Goal: Transaction & Acquisition: Purchase product/service

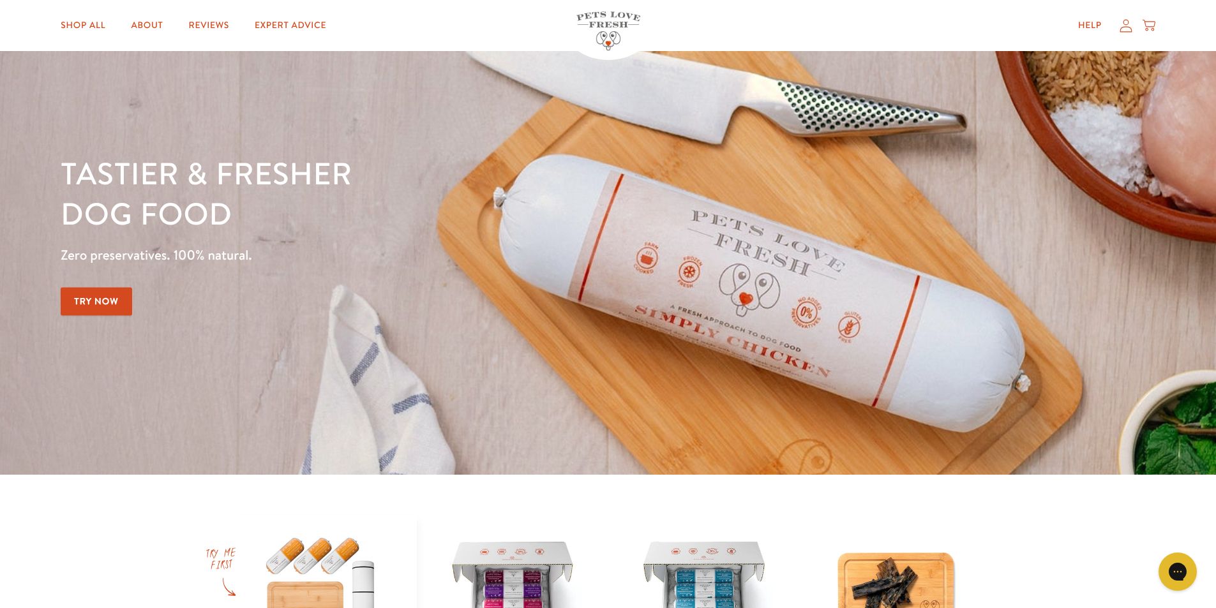
scroll to position [64, 0]
click at [101, 301] on link "Try Now" at bounding box center [96, 301] width 71 height 29
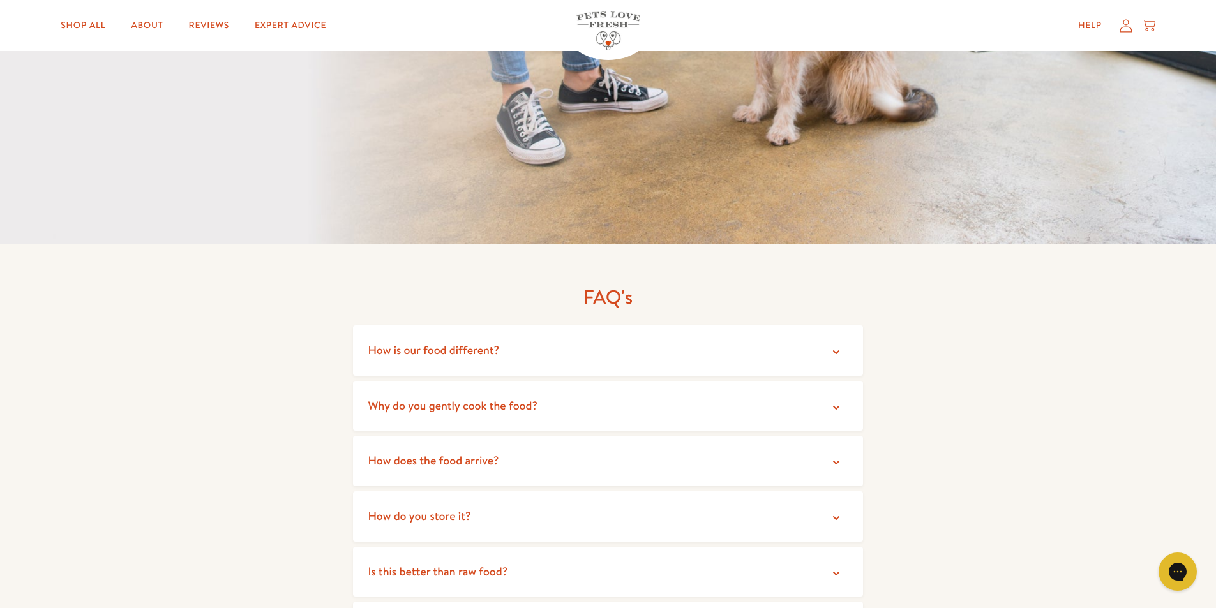
scroll to position [2298, 0]
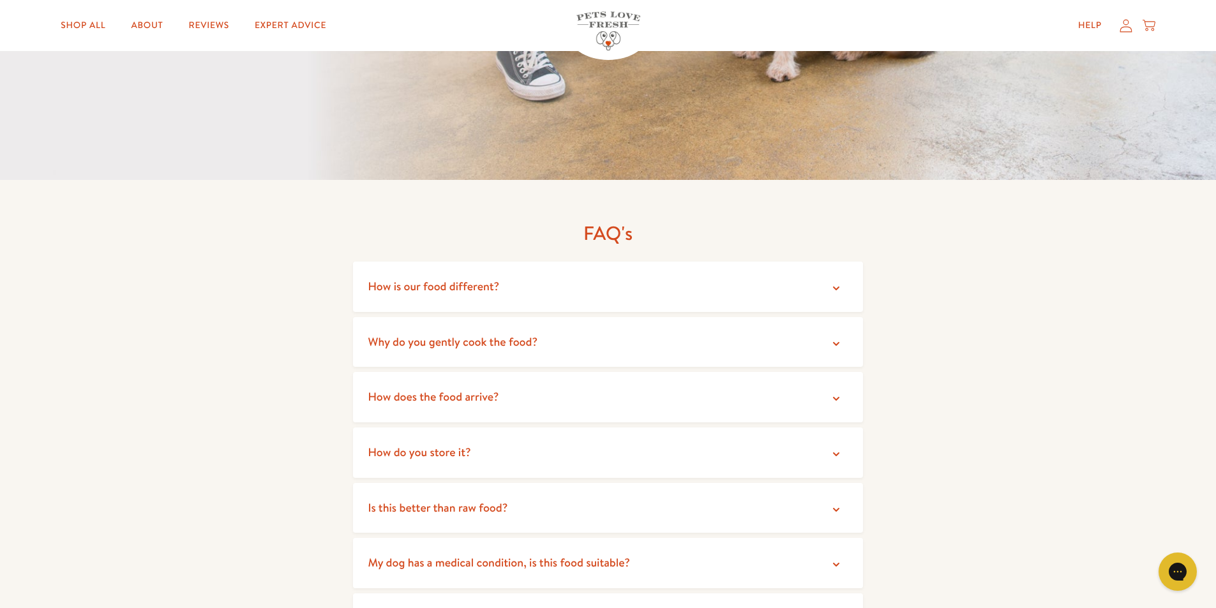
click at [839, 282] on icon at bounding box center [836, 288] width 13 height 13
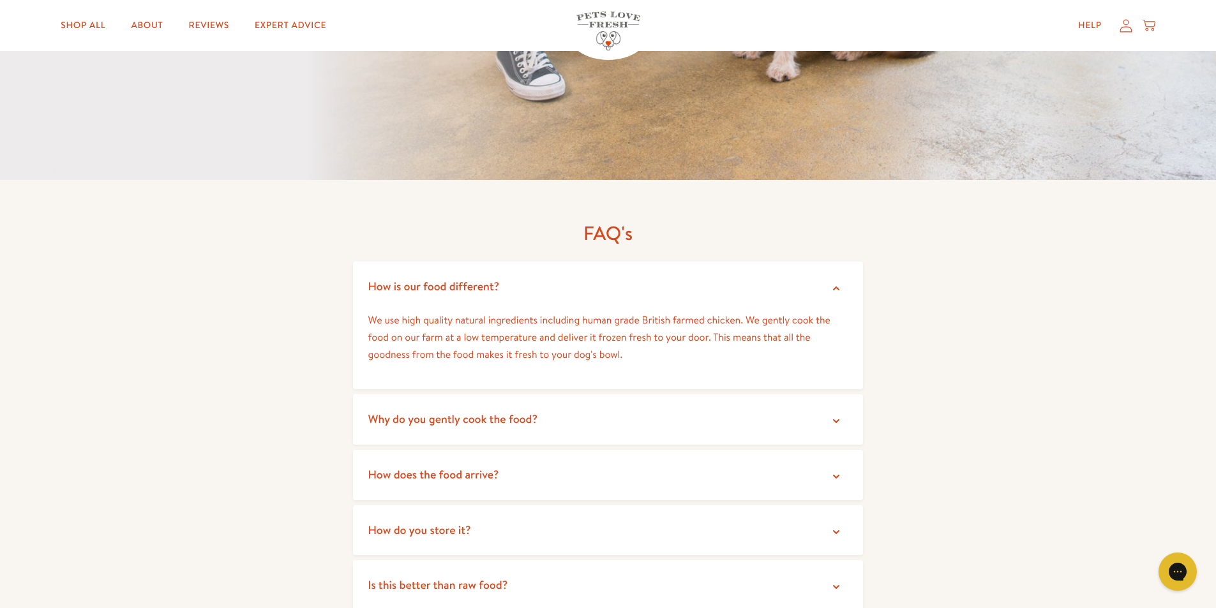
click at [838, 282] on icon at bounding box center [836, 288] width 13 height 13
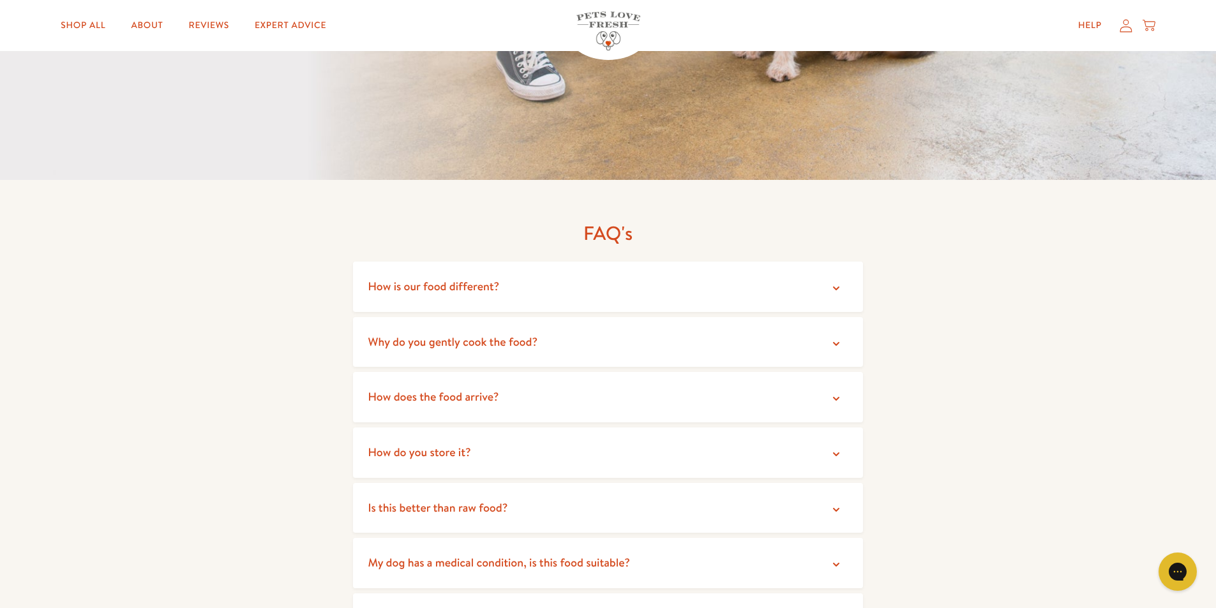
click at [836, 338] on icon at bounding box center [836, 344] width 13 height 13
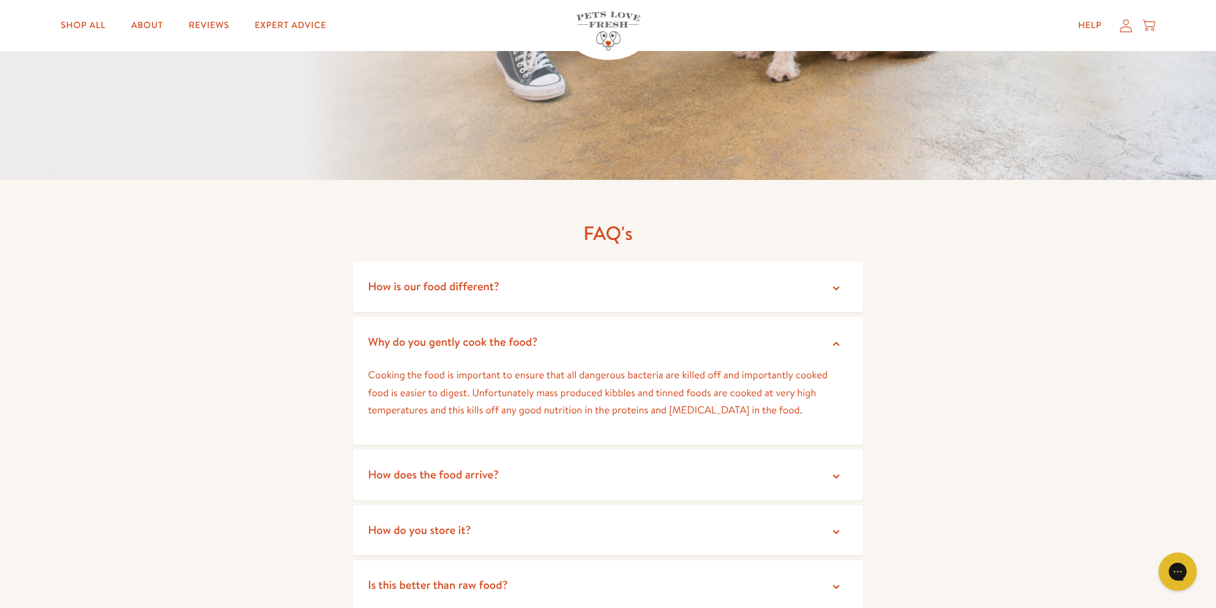
click at [836, 338] on icon at bounding box center [836, 344] width 13 height 13
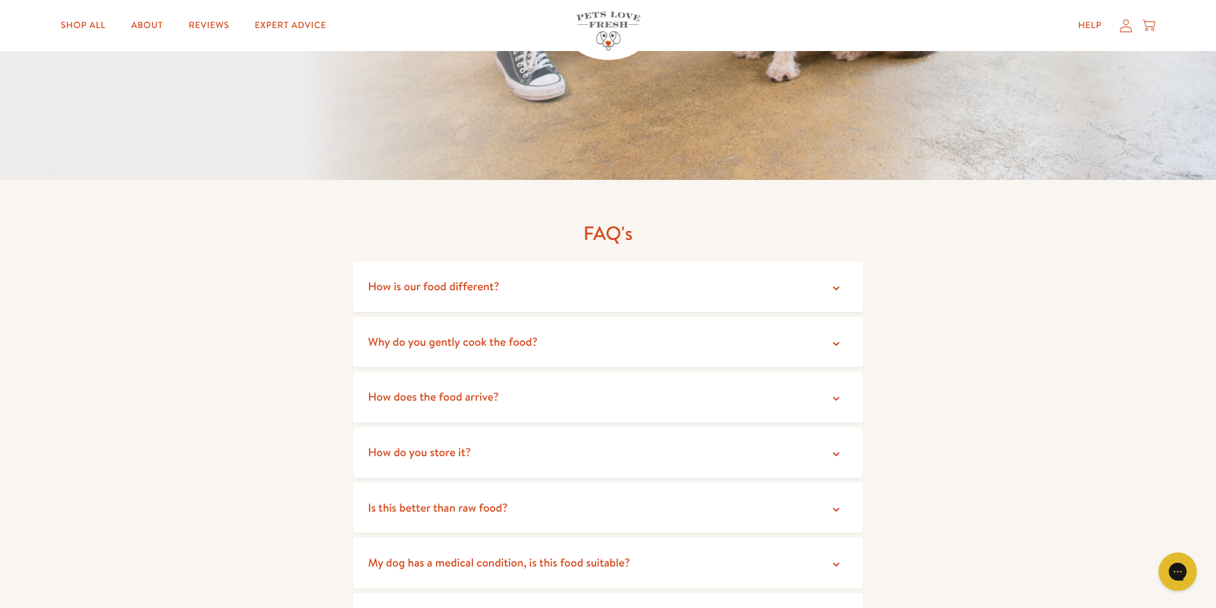
click at [836, 393] on icon at bounding box center [836, 399] width 13 height 13
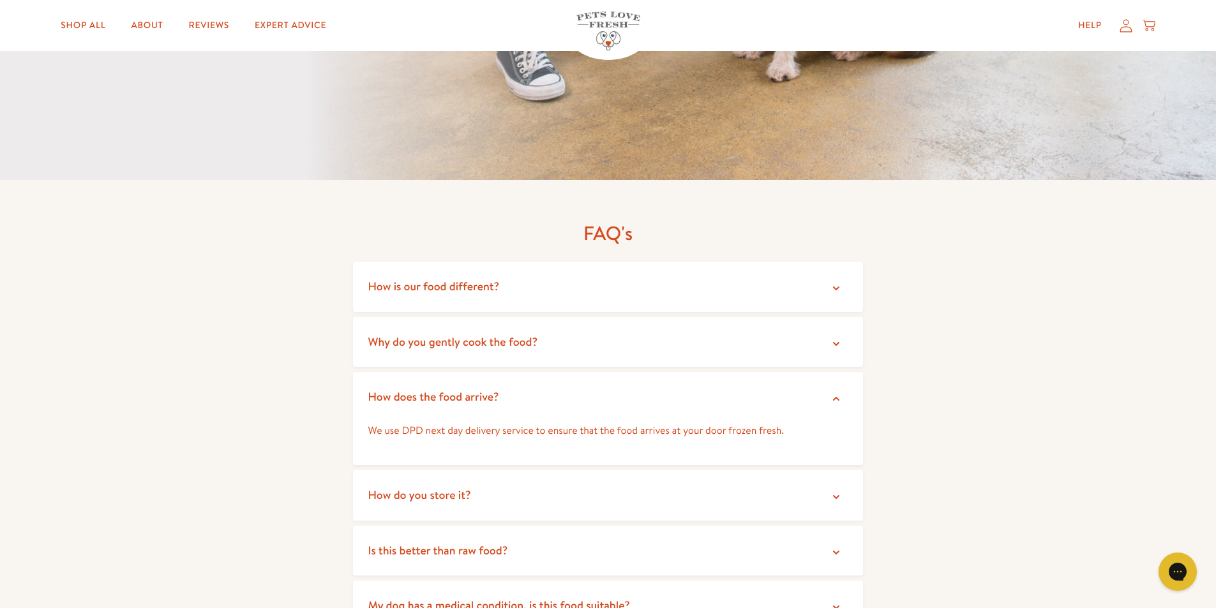
click at [836, 393] on icon at bounding box center [836, 399] width 13 height 13
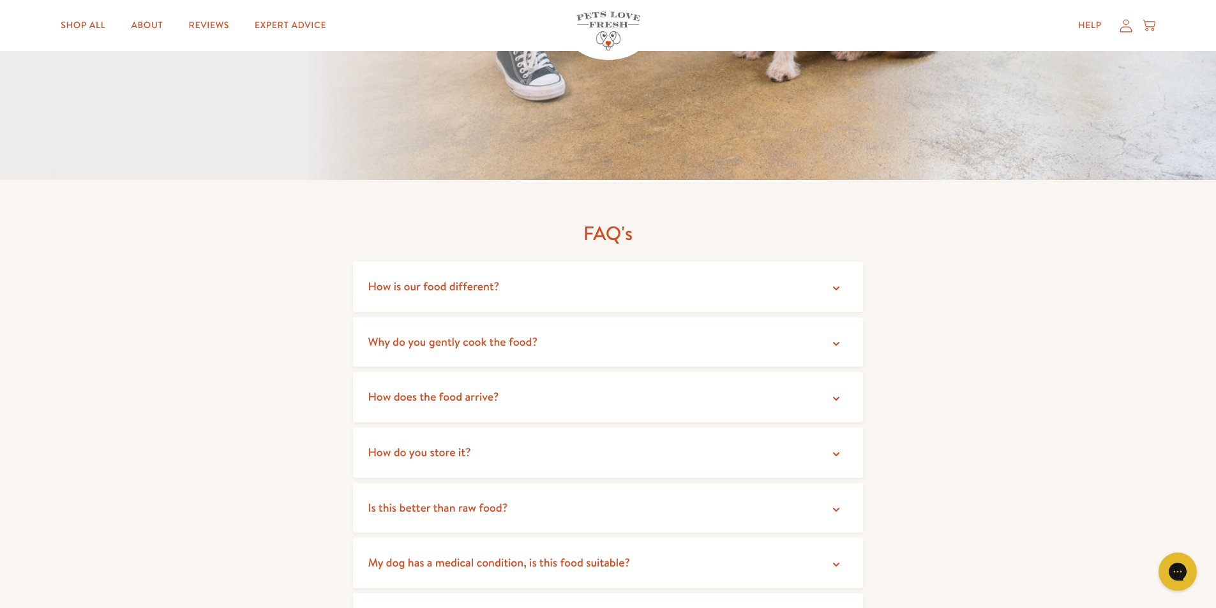
click at [836, 448] on icon at bounding box center [836, 454] width 13 height 13
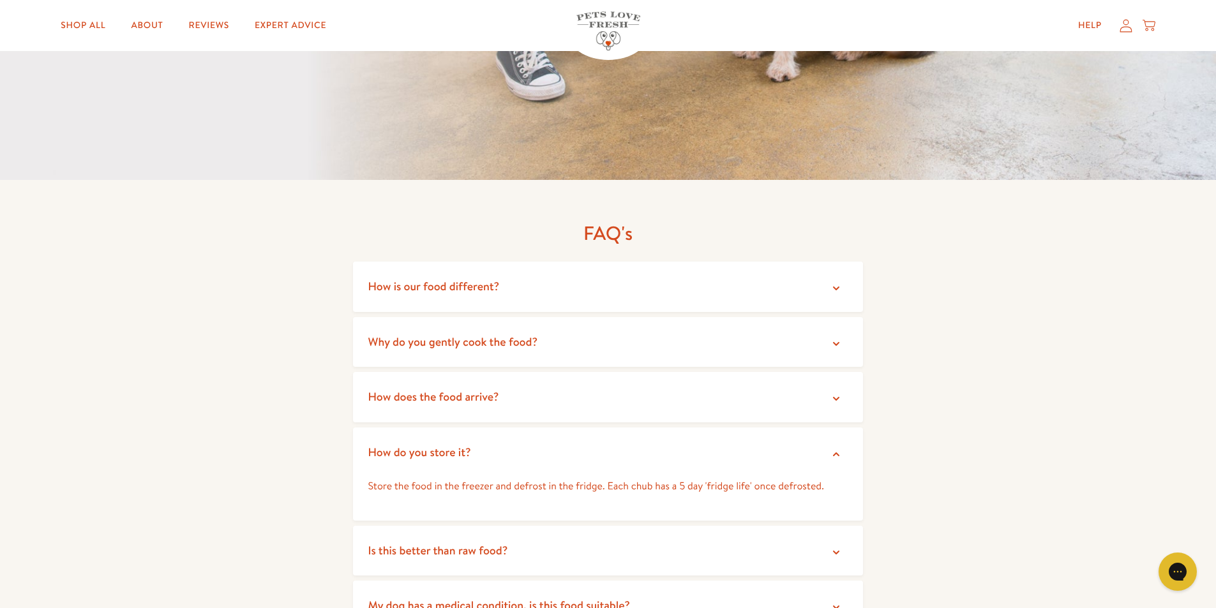
scroll to position [2362, 0]
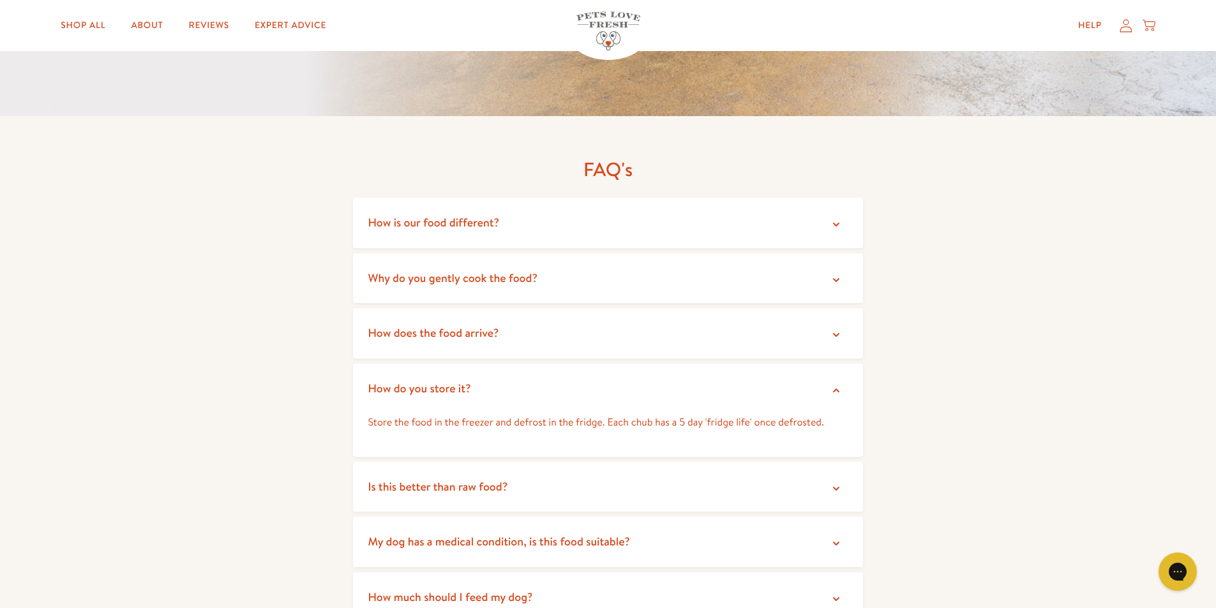
click at [837, 483] on icon at bounding box center [836, 489] width 13 height 13
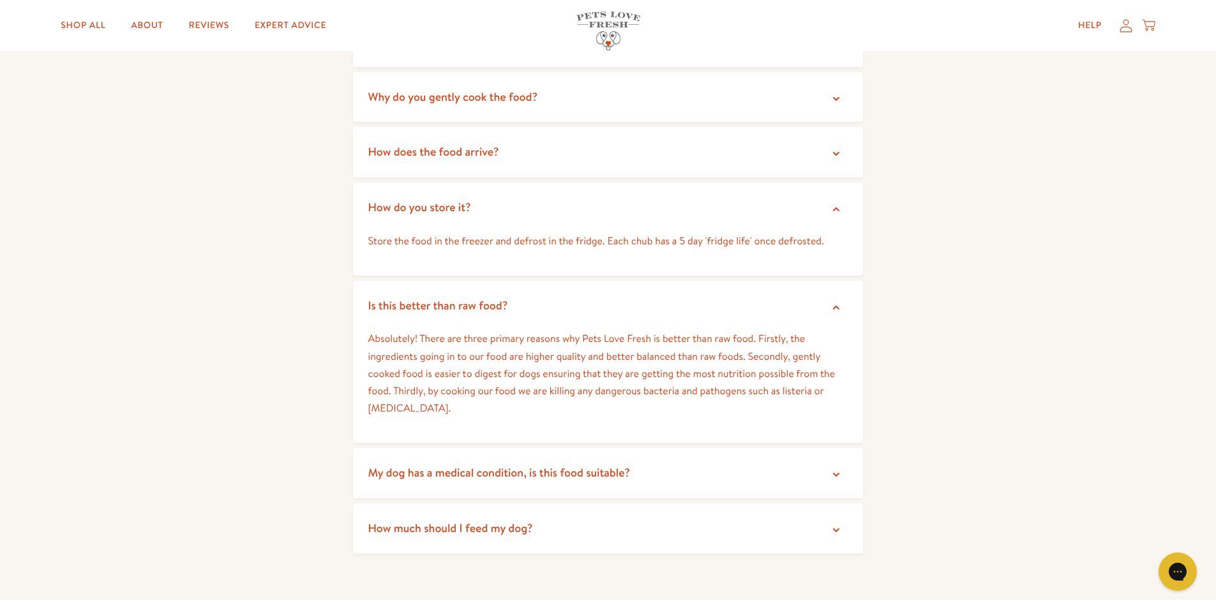
scroll to position [2553, 0]
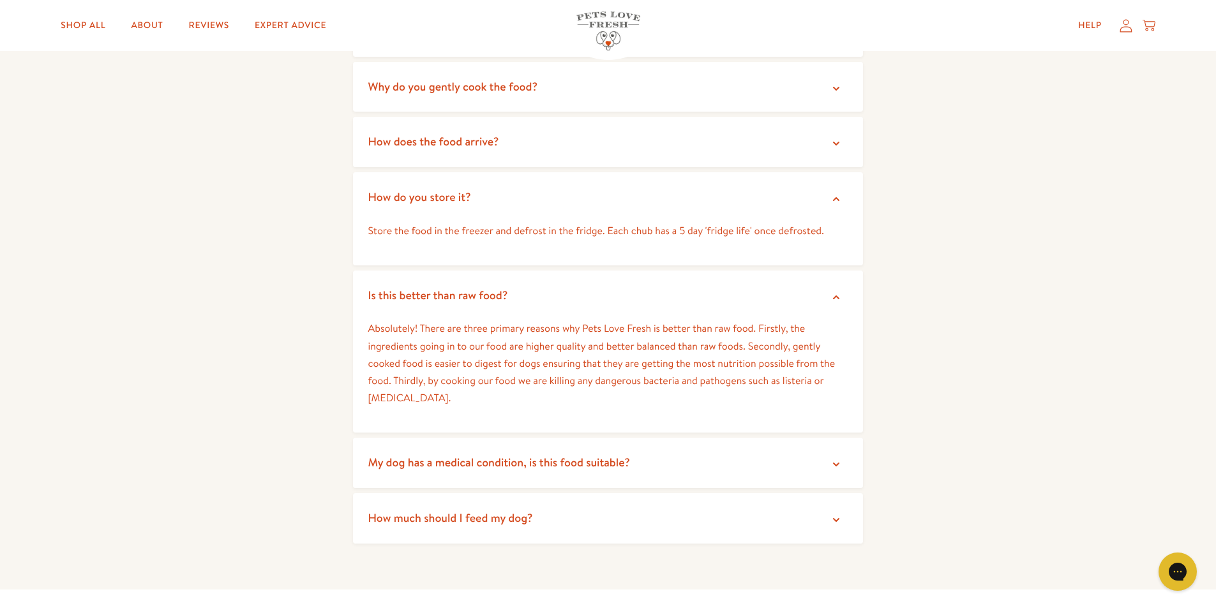
click at [837, 514] on icon at bounding box center [836, 520] width 13 height 13
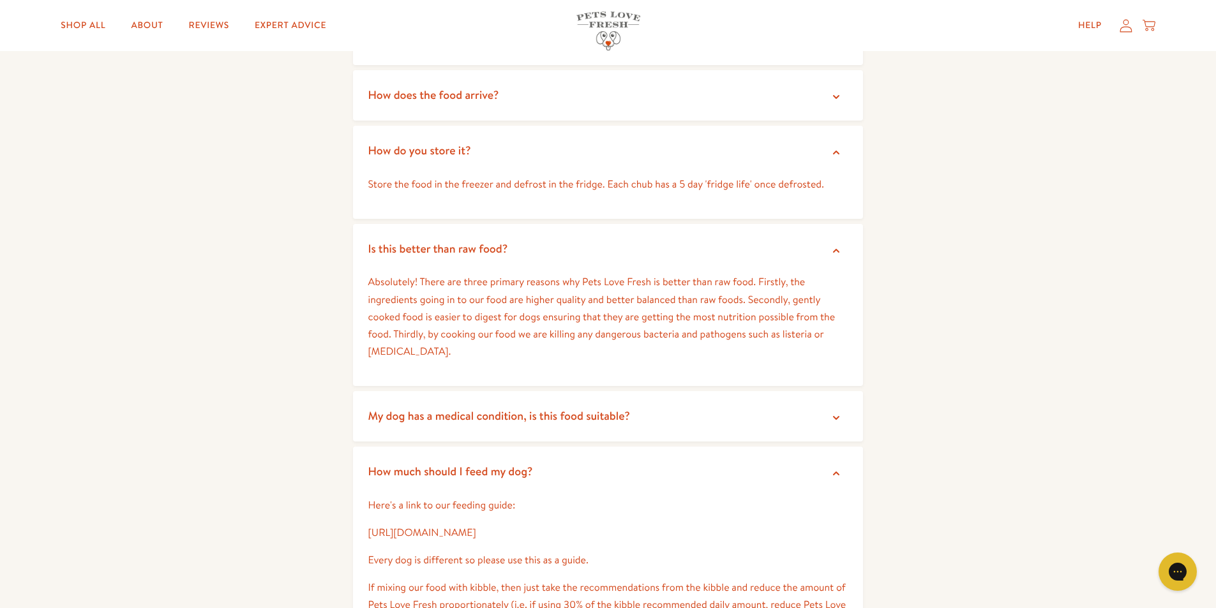
scroll to position [2681, 0]
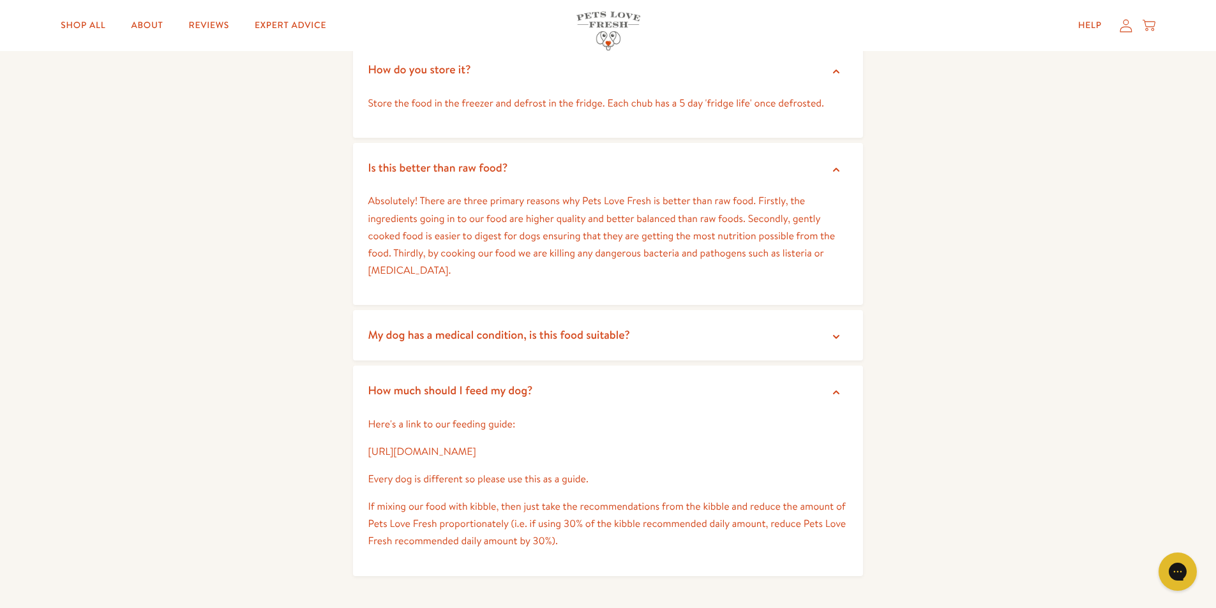
click at [476, 445] on link "[URL][DOMAIN_NAME]" at bounding box center [422, 452] width 108 height 14
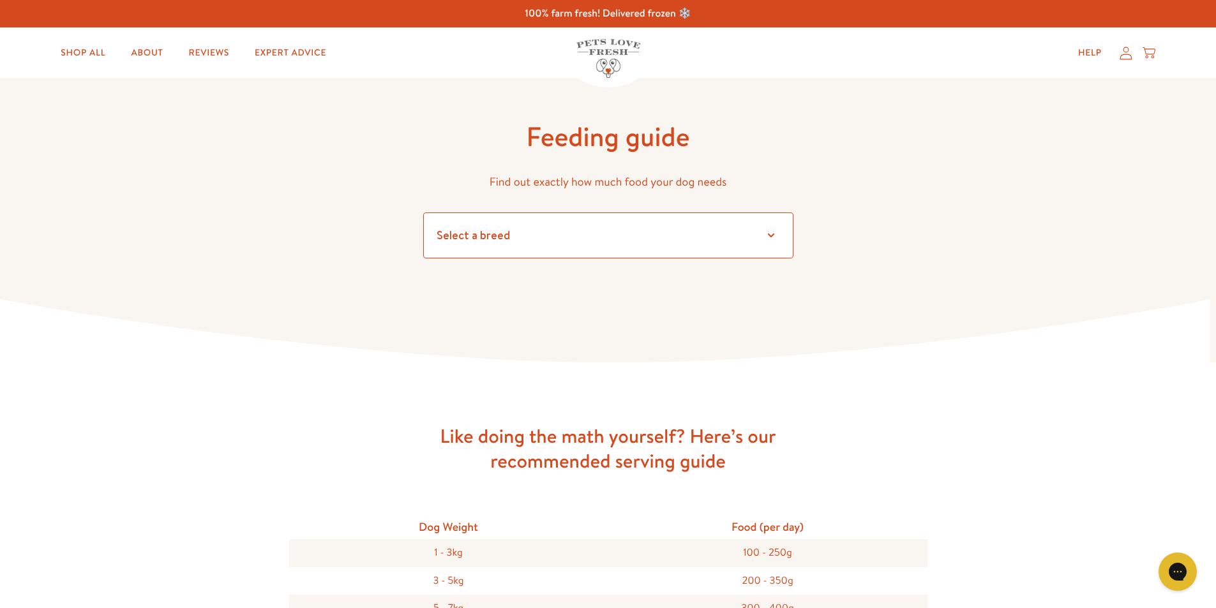
click at [769, 235] on select "Select a breed Affenpinscher Afghan hound Airedale terrier Akita Alaskan Malamu…" at bounding box center [608, 236] width 370 height 46
select select "6"
click at [423, 213] on select "Select a breed Affenpinscher Afghan hound Airedale terrier Akita Alaskan Malamu…" at bounding box center [608, 236] width 370 height 46
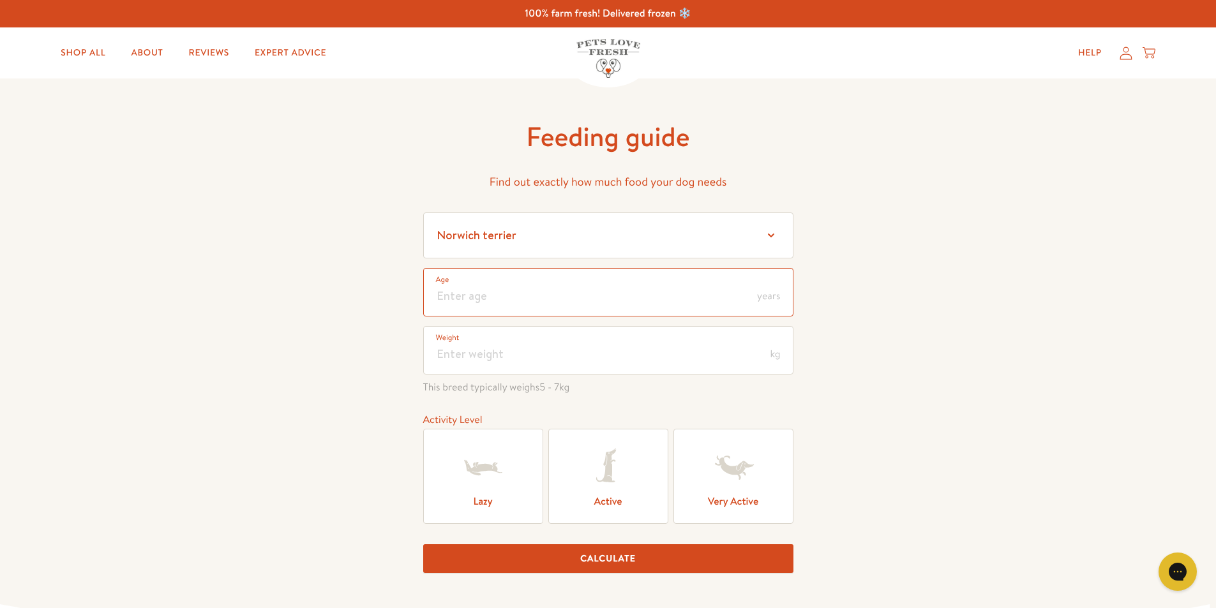
click at [460, 290] on input "number" at bounding box center [608, 292] width 370 height 49
click at [453, 292] on input "14" at bounding box center [608, 292] width 370 height 49
click at [479, 297] on input "1.4" at bounding box center [608, 292] width 370 height 49
click at [463, 348] on input "number" at bounding box center [608, 350] width 370 height 49
click at [452, 281] on input "1.4" at bounding box center [608, 292] width 370 height 49
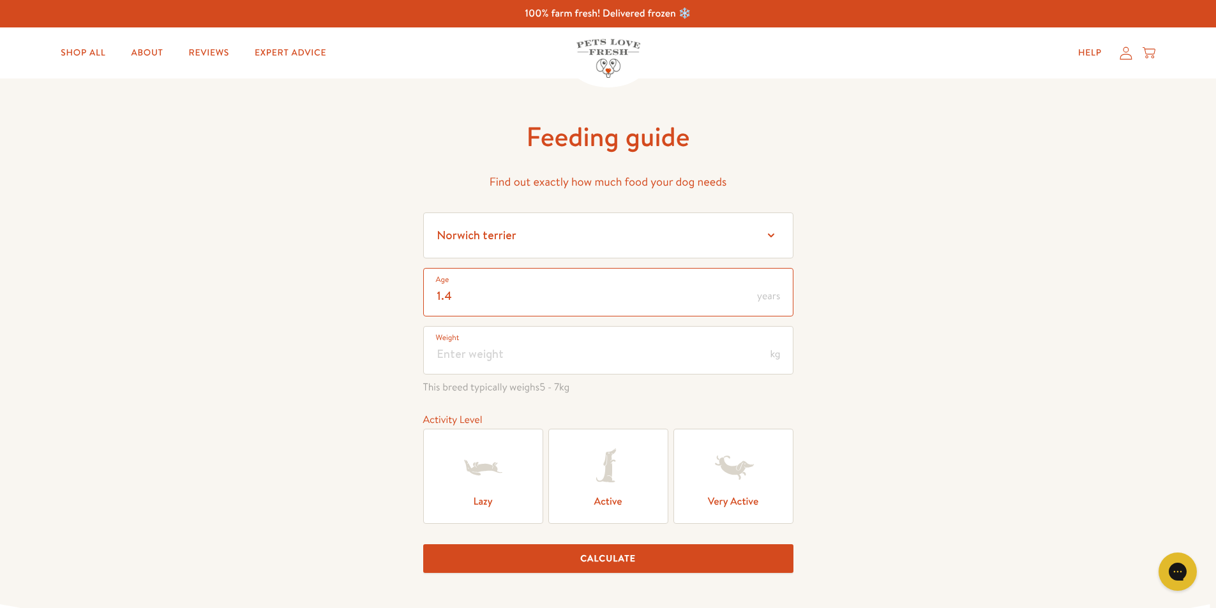
click at [456, 291] on input "1.4" at bounding box center [608, 292] width 370 height 49
type input "1.5"
click at [456, 350] on input "number" at bounding box center [608, 350] width 370 height 49
click at [460, 355] on input "5.6" at bounding box center [608, 350] width 370 height 49
type input "5.6"
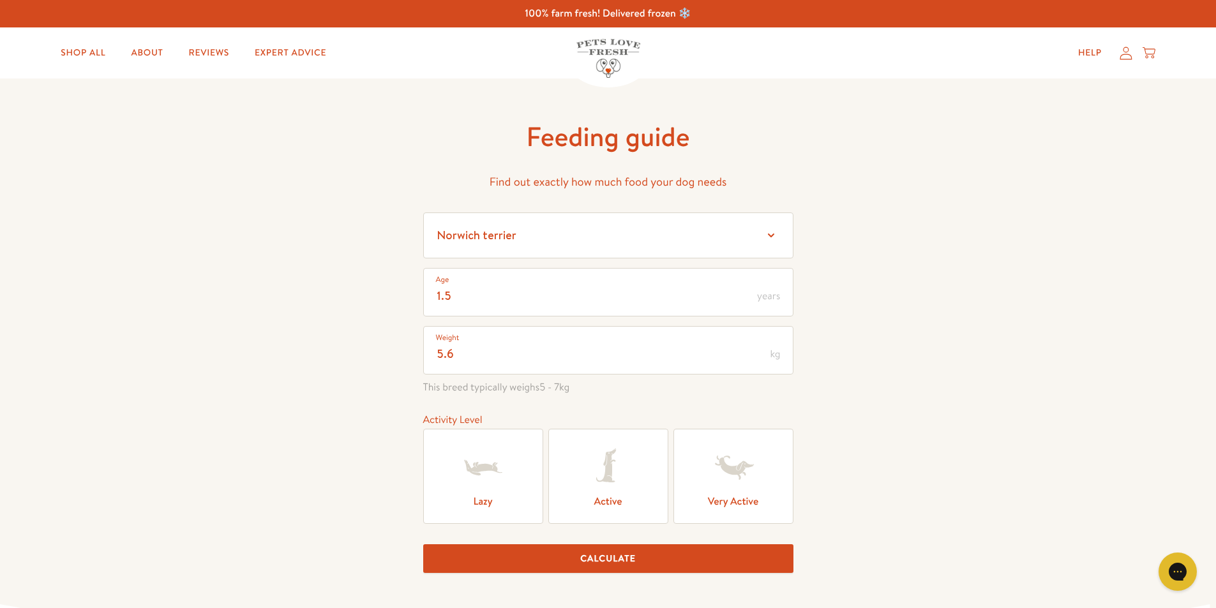
click at [608, 482] on icon at bounding box center [606, 465] width 20 height 33
click at [0, 0] on input "Active" at bounding box center [0, 0] width 0 height 0
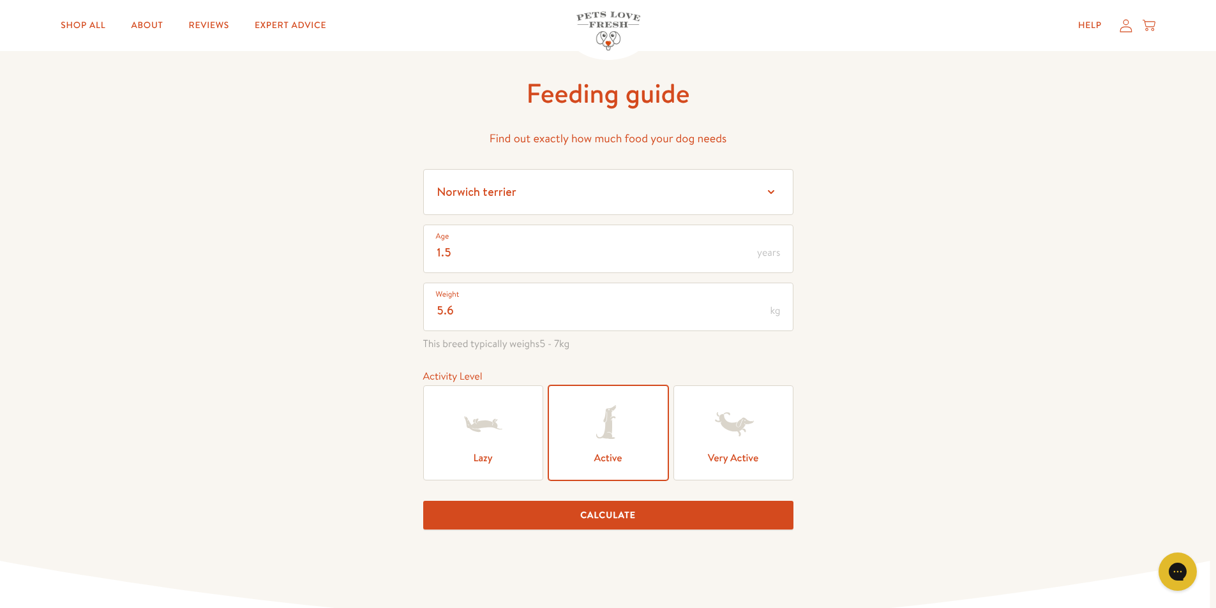
scroll to position [64, 0]
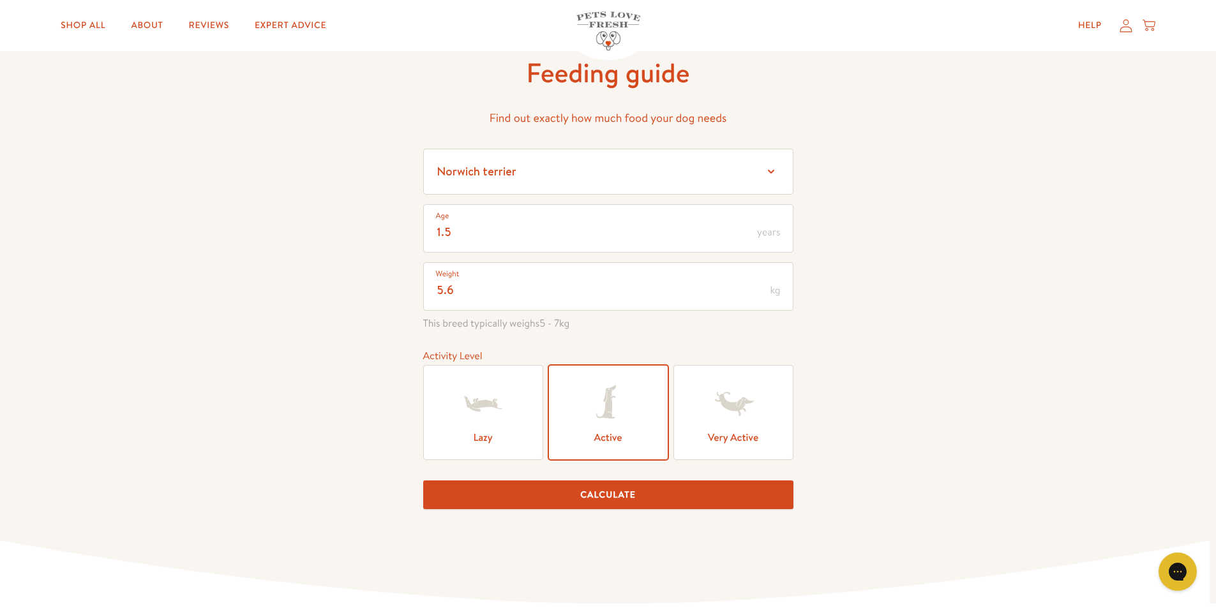
click at [609, 495] on button "Calculate" at bounding box center [608, 495] width 370 height 29
click at [451, 229] on input "1.5" at bounding box center [608, 228] width 370 height 49
type input "1"
type input "2"
click at [605, 486] on button "Calculate" at bounding box center [608, 495] width 370 height 29
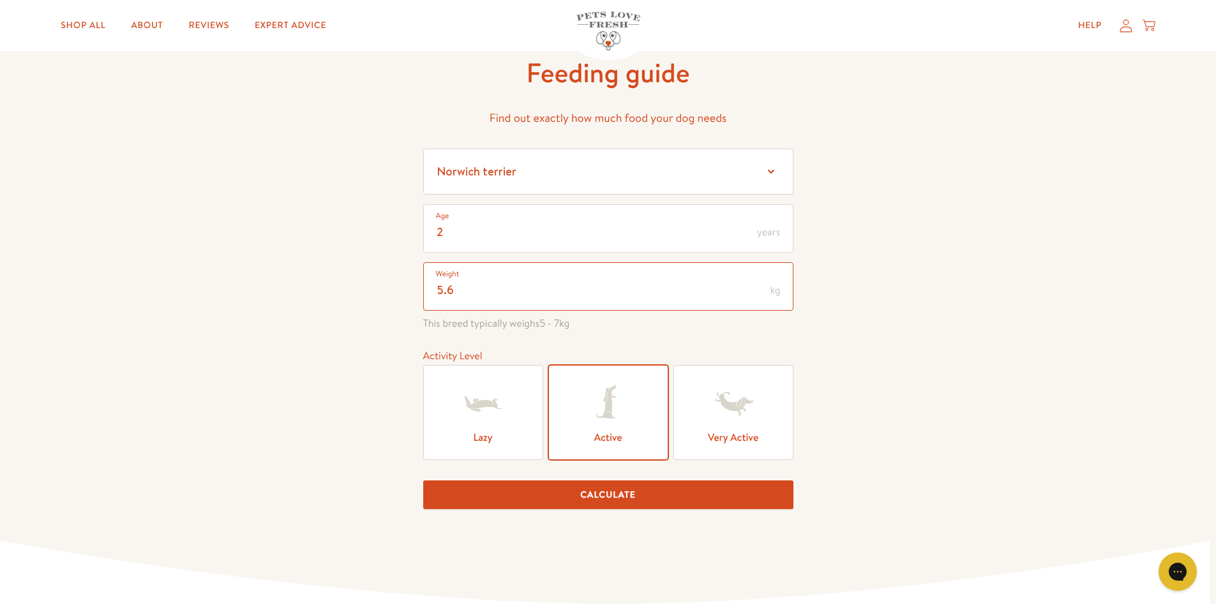
click at [446, 287] on input "5.6" at bounding box center [608, 286] width 370 height 49
type input "6"
click at [610, 489] on button "Calculate" at bounding box center [608, 495] width 370 height 29
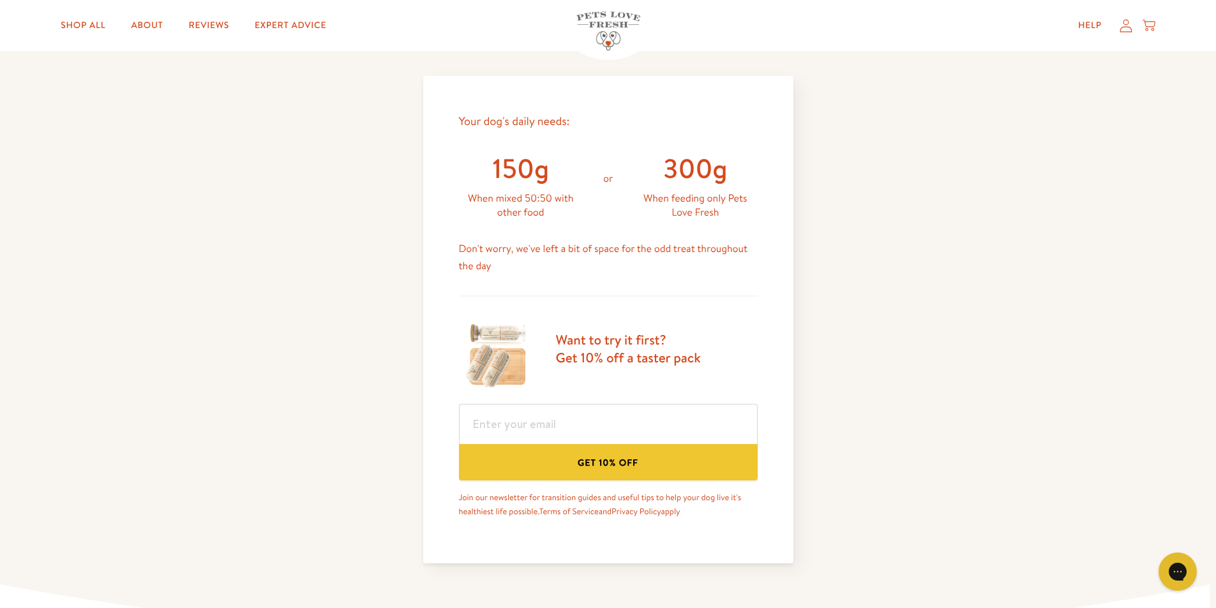
scroll to position [529, 0]
click at [613, 463] on button "Get 10% off" at bounding box center [608, 461] width 299 height 36
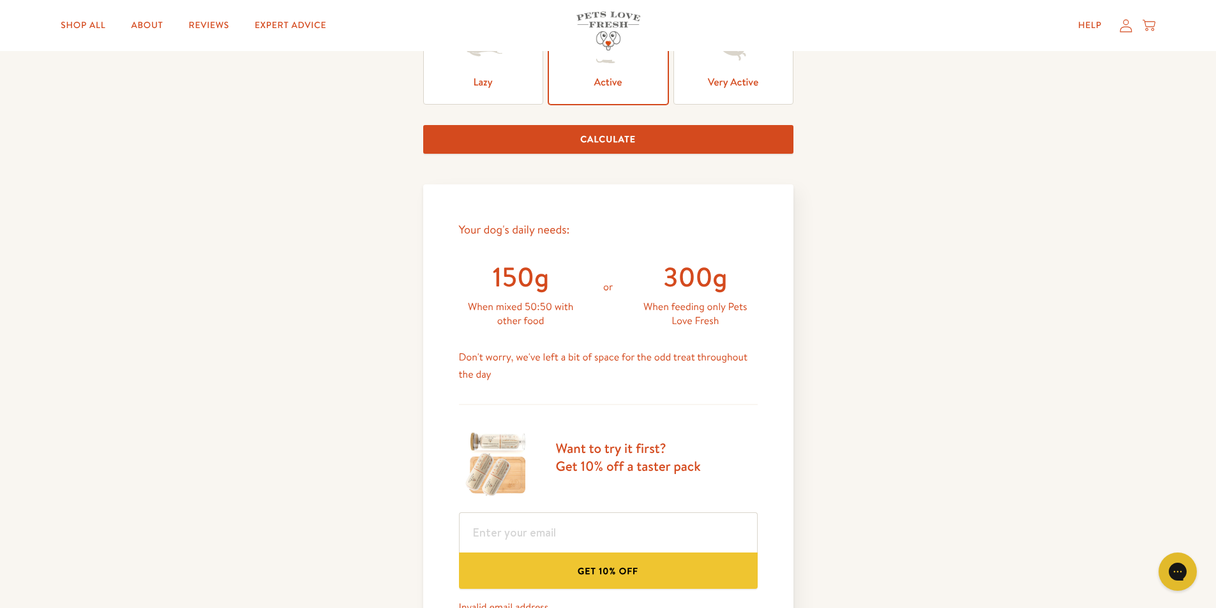
scroll to position [447, 0]
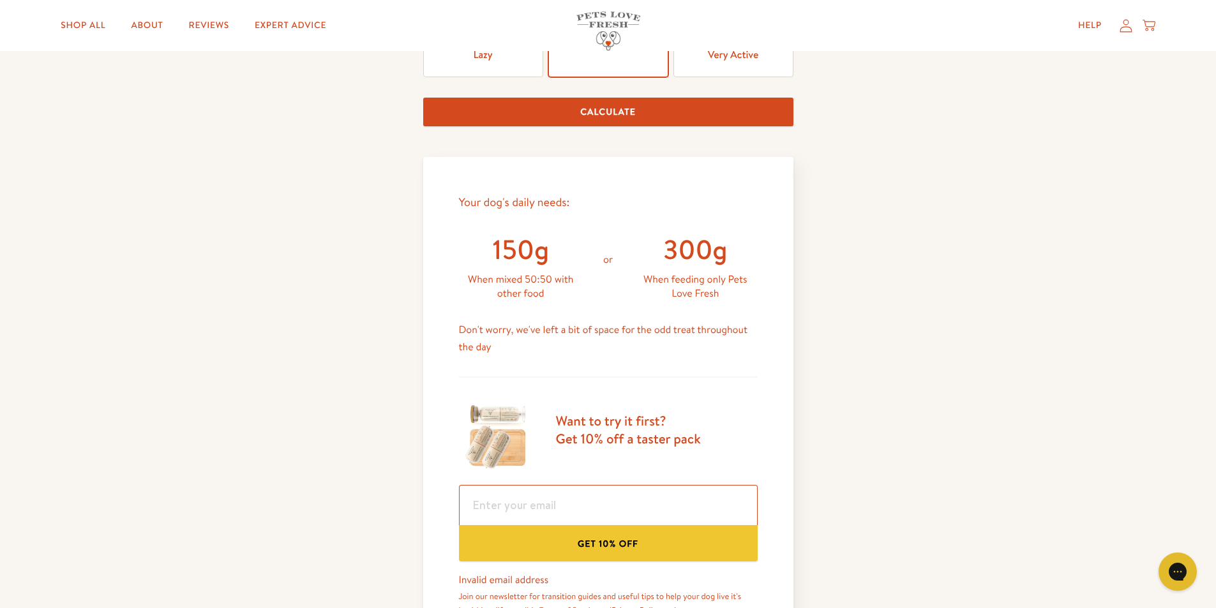
click at [485, 501] on input "email" at bounding box center [608, 505] width 299 height 40
click at [485, 500] on input "email" at bounding box center [608, 505] width 299 height 40
type input "edward.marriott23@gmail.com"
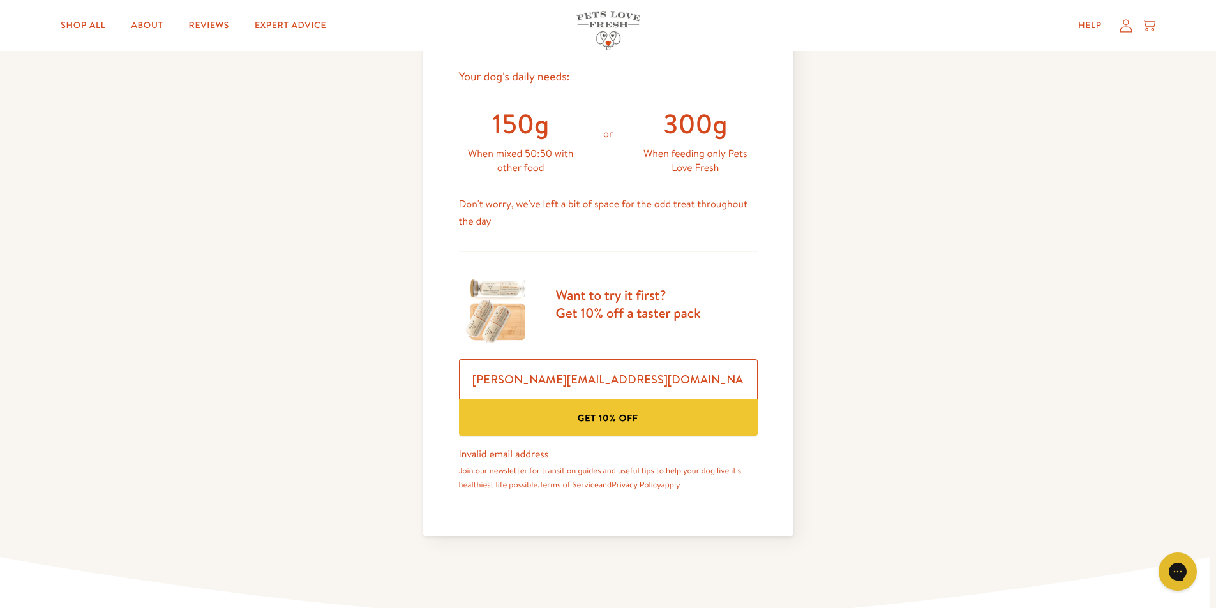
scroll to position [638, 0]
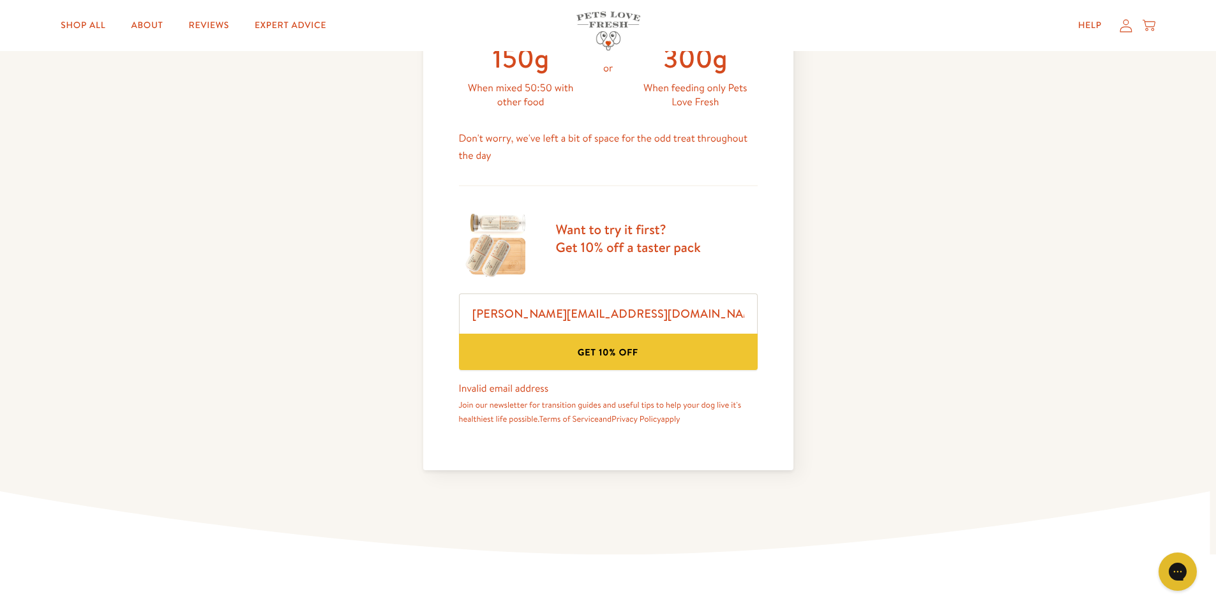
click at [594, 354] on button "Get 10% off" at bounding box center [608, 352] width 299 height 36
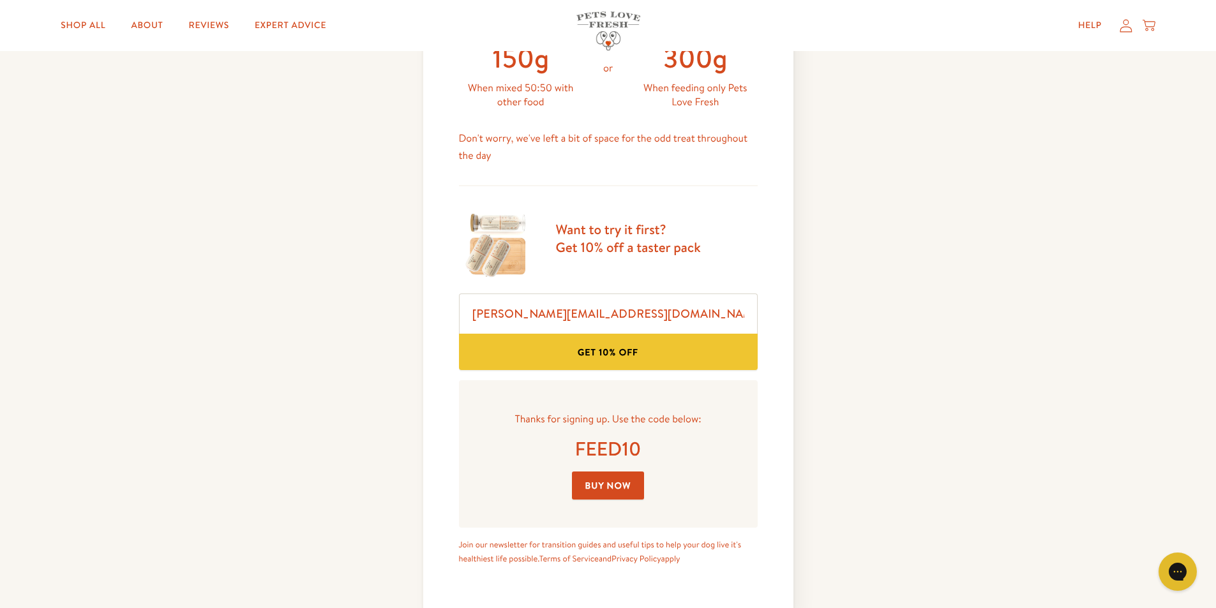
click at [593, 488] on link "Buy Now" at bounding box center [608, 486] width 73 height 29
